Goal: Navigation & Orientation: Find specific page/section

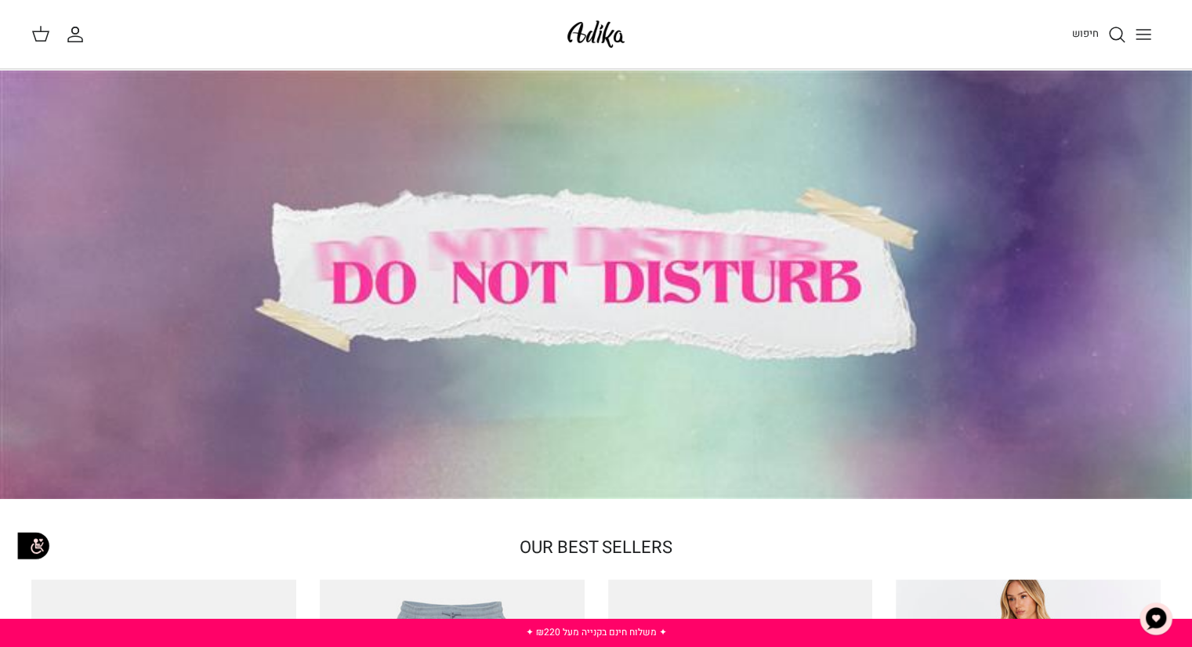
click at [1154, 33] on button "Toggle menu" at bounding box center [1143, 34] width 34 height 34
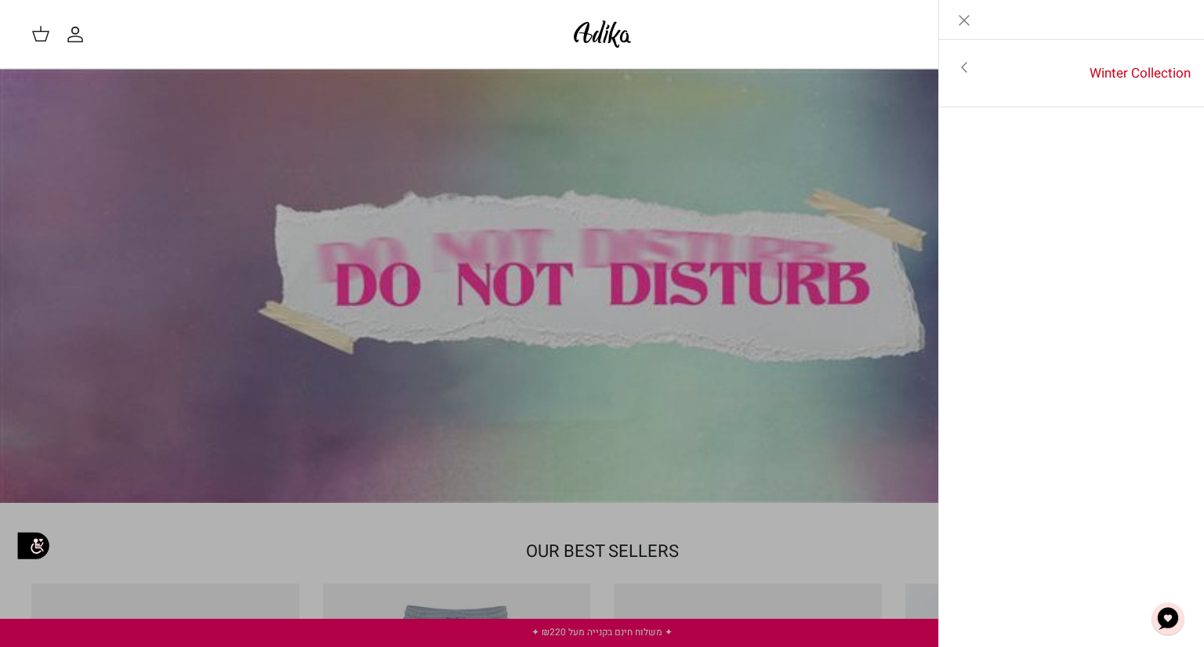
click at [965, 19] on icon "Close" at bounding box center [964, 20] width 19 height 19
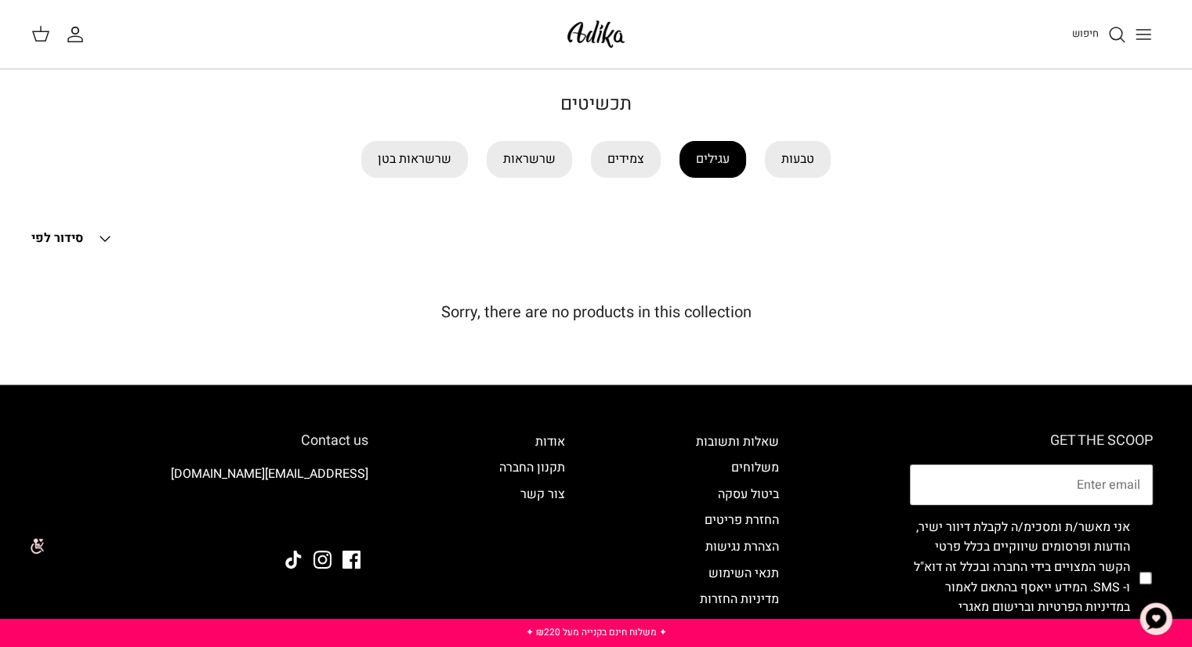
click at [721, 164] on link "עגילים" at bounding box center [712, 159] width 67 height 37
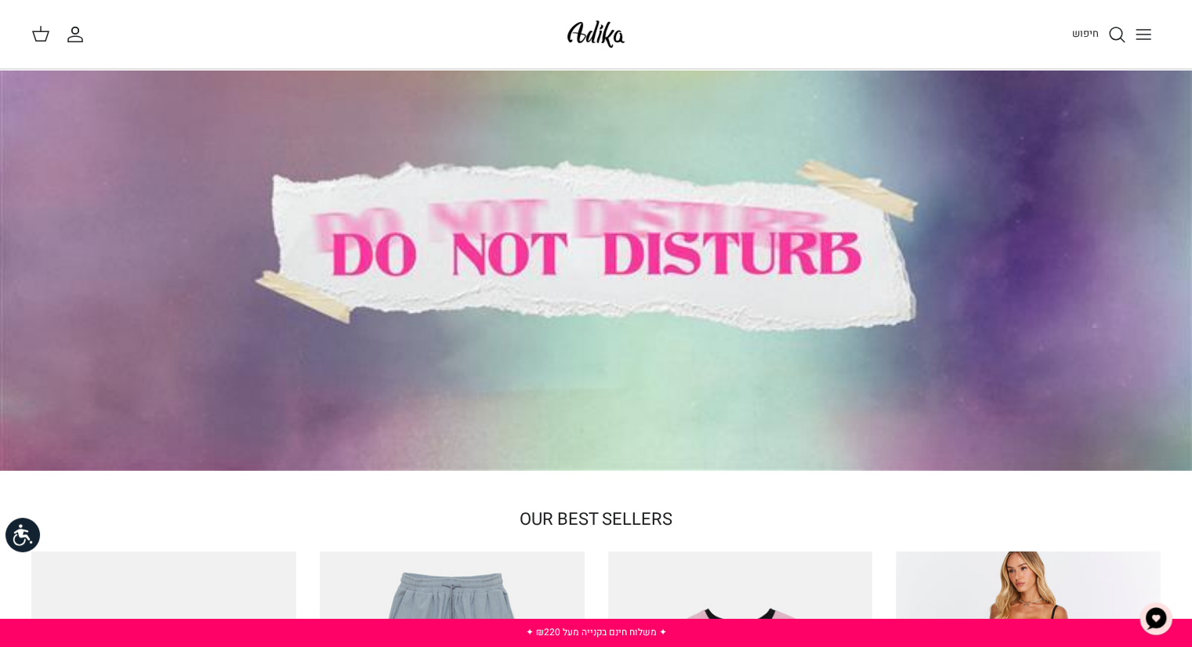
scroll to position [78, 0]
